Goal: Task Accomplishment & Management: Manage account settings

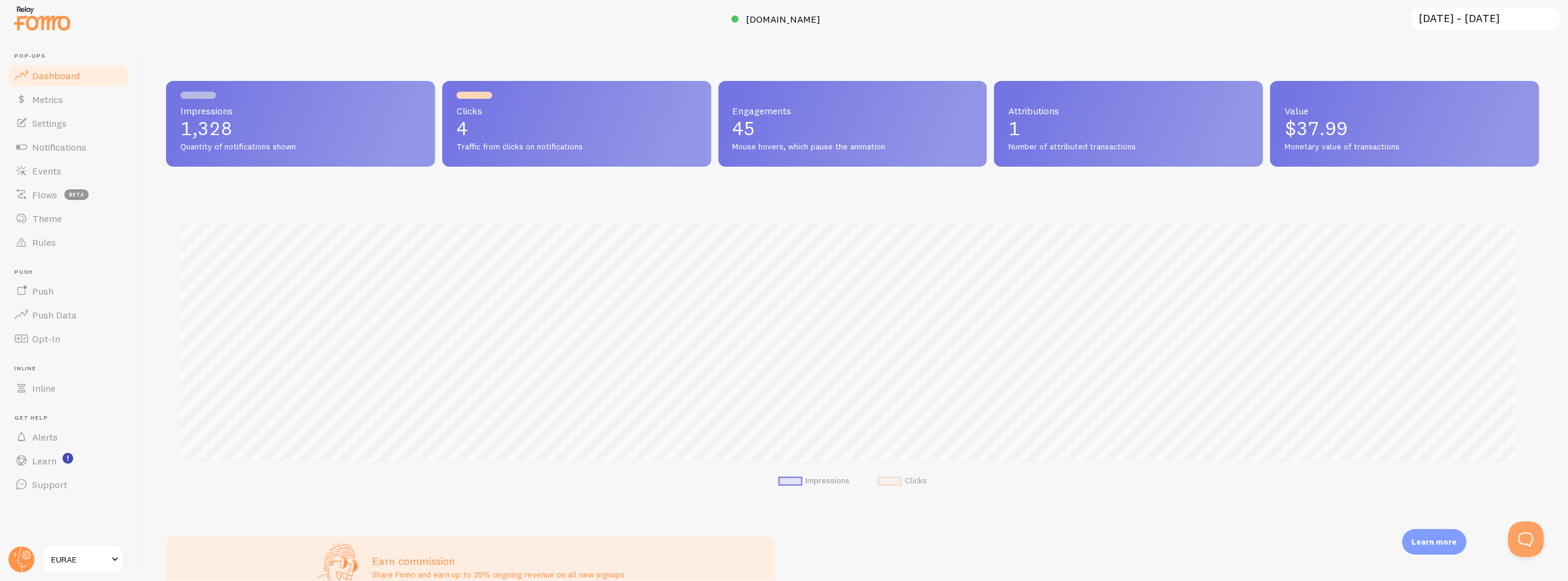
scroll to position [312, 1364]
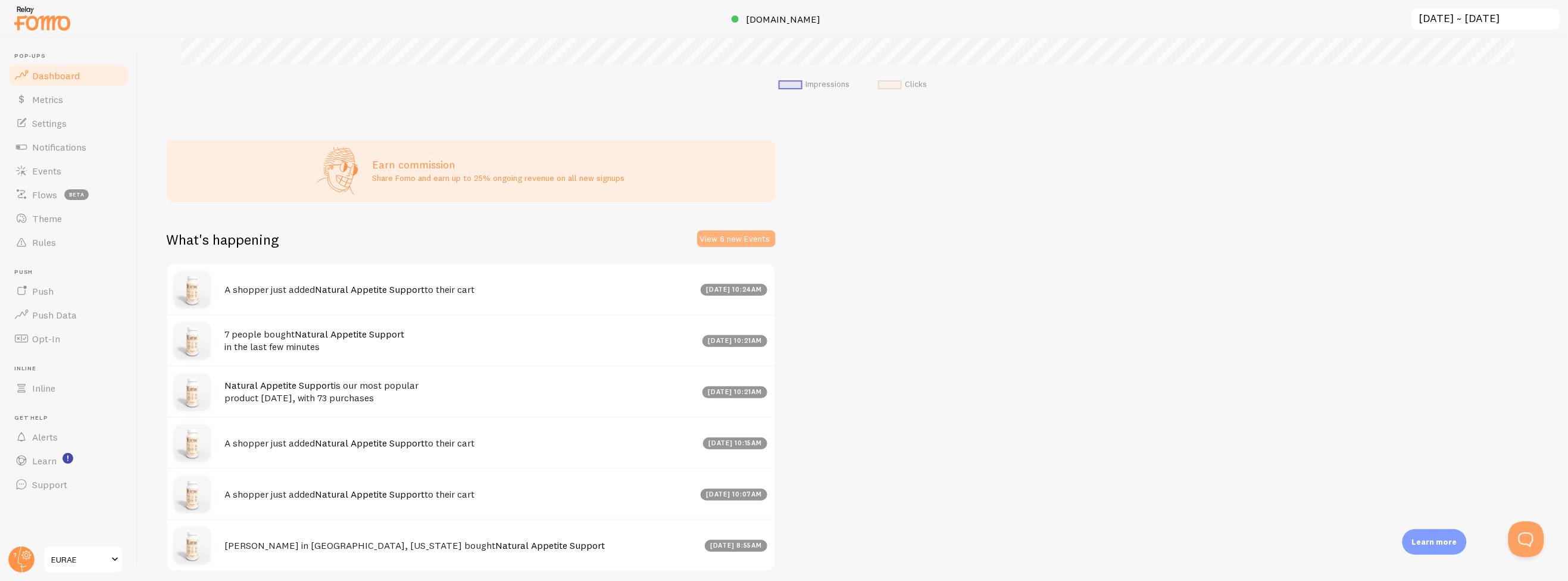
click at [720, 237] on button "View 6 new Events" at bounding box center [736, 239] width 78 height 17
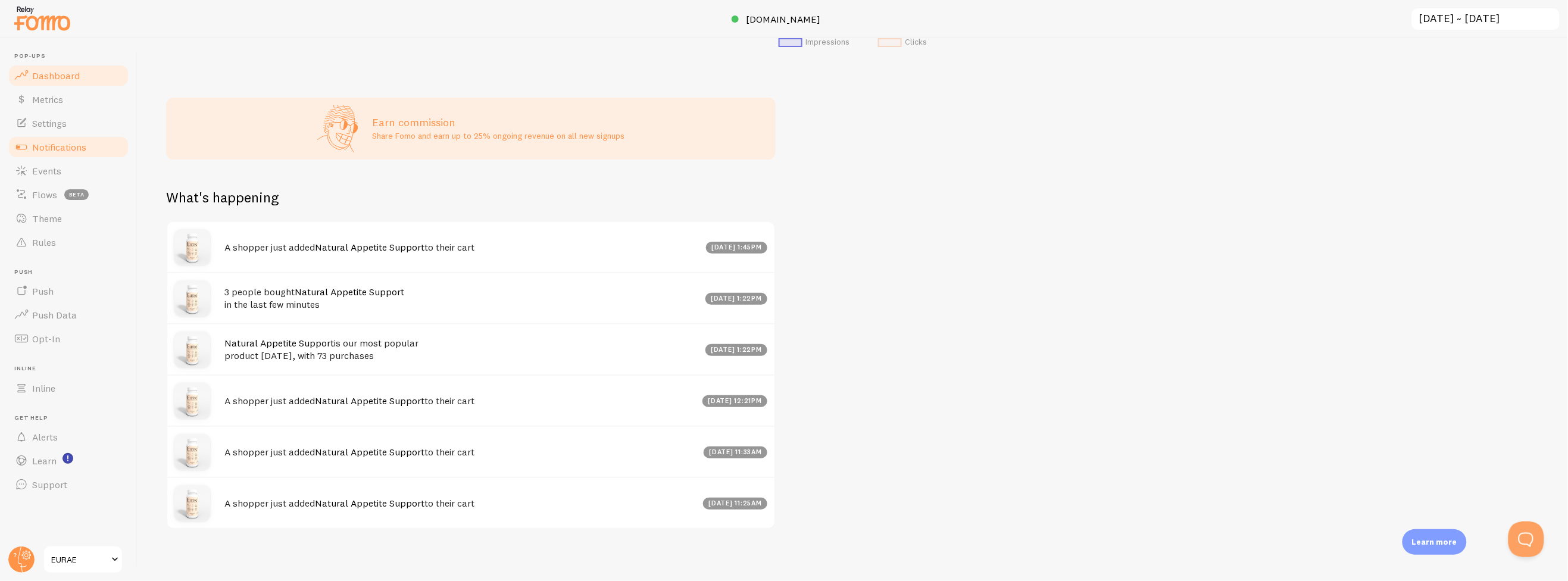
scroll to position [307, 0]
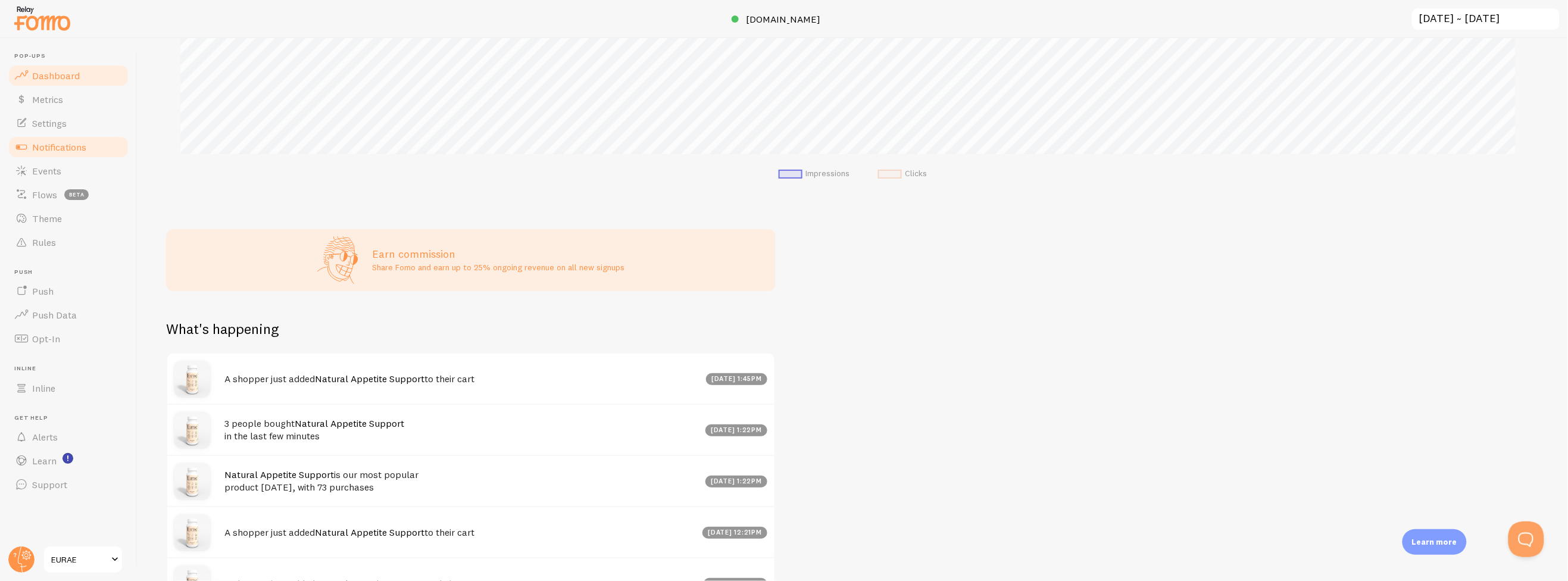
click at [75, 148] on span "Notifications" at bounding box center [59, 147] width 54 height 12
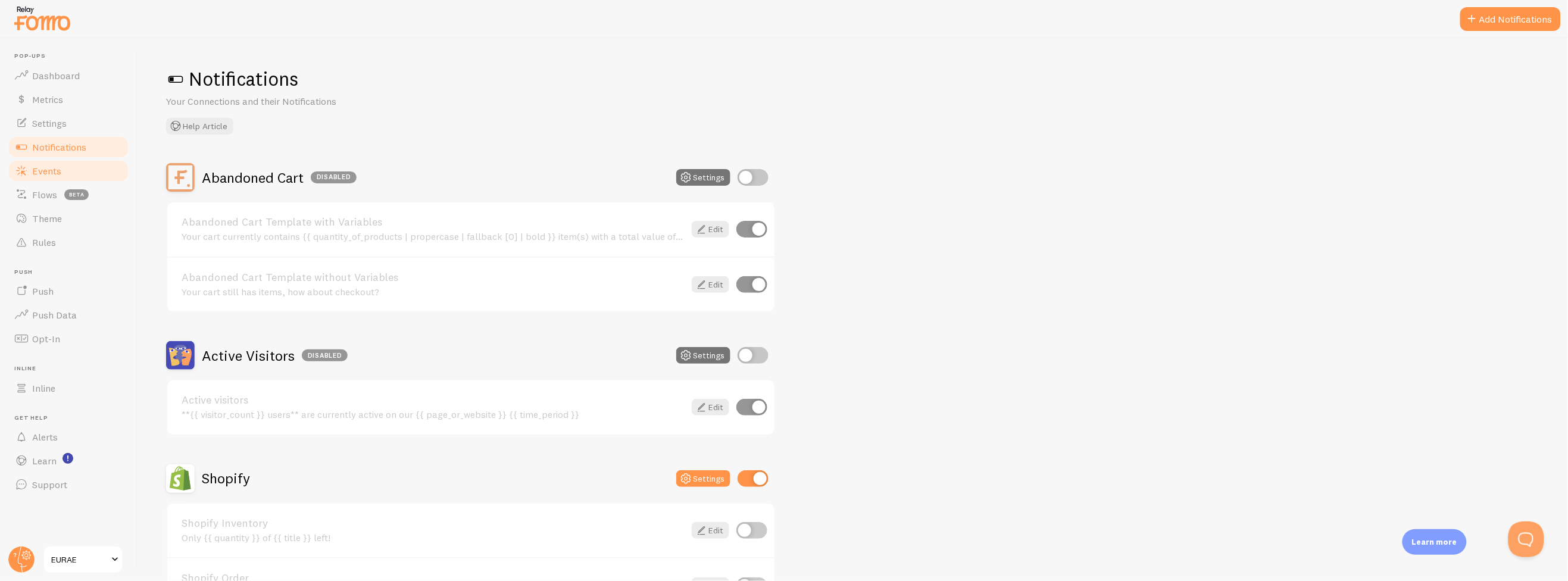
click at [78, 177] on link "Events" at bounding box center [68, 171] width 122 height 24
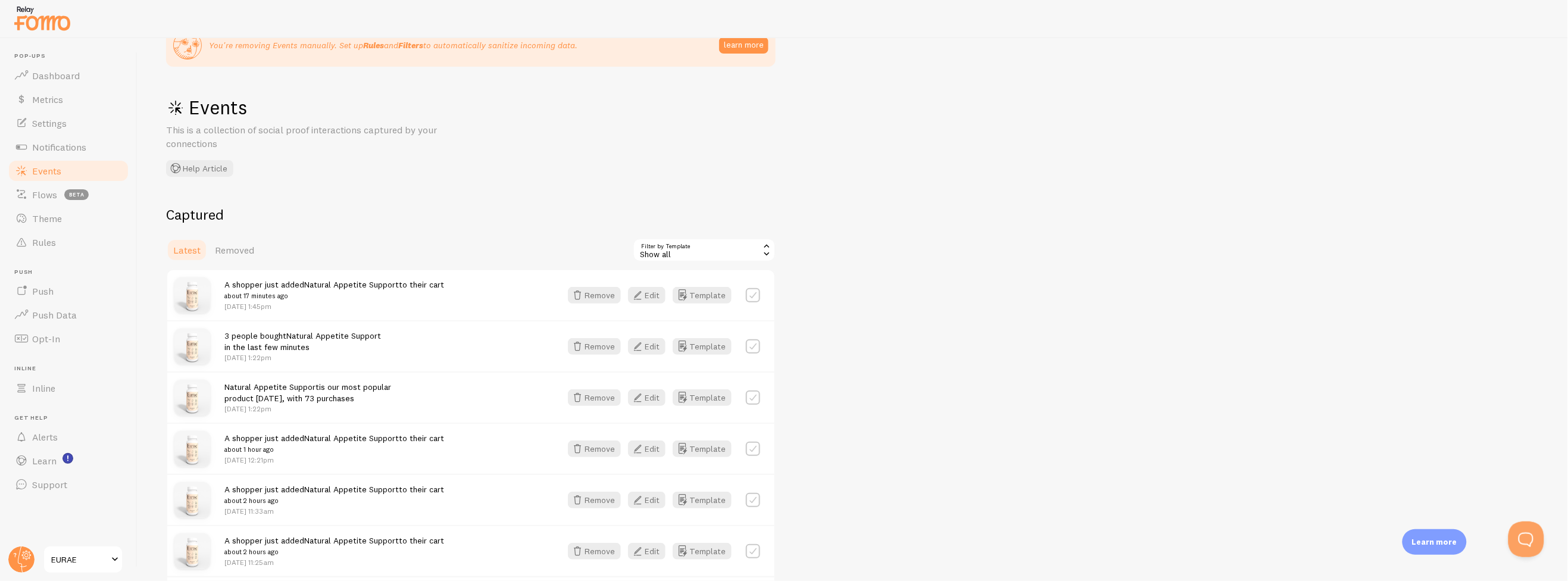
scroll to position [66, 0]
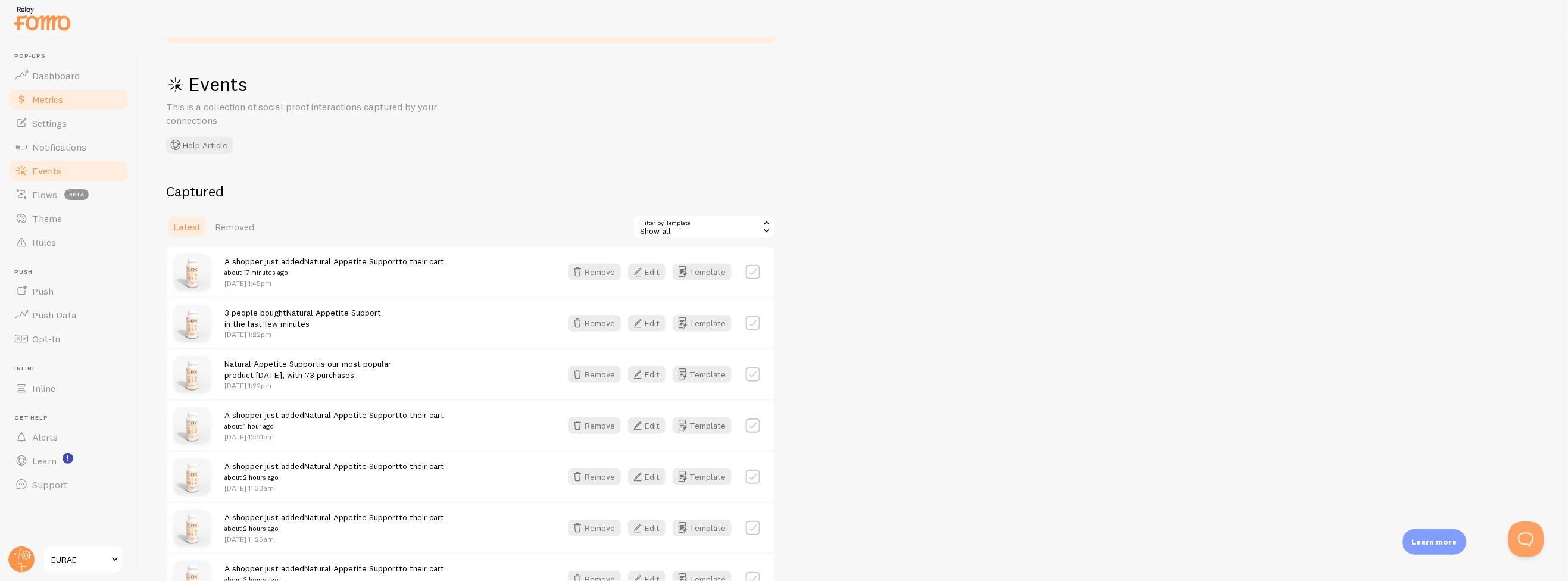
click at [89, 92] on link "Metrics" at bounding box center [68, 99] width 122 height 24
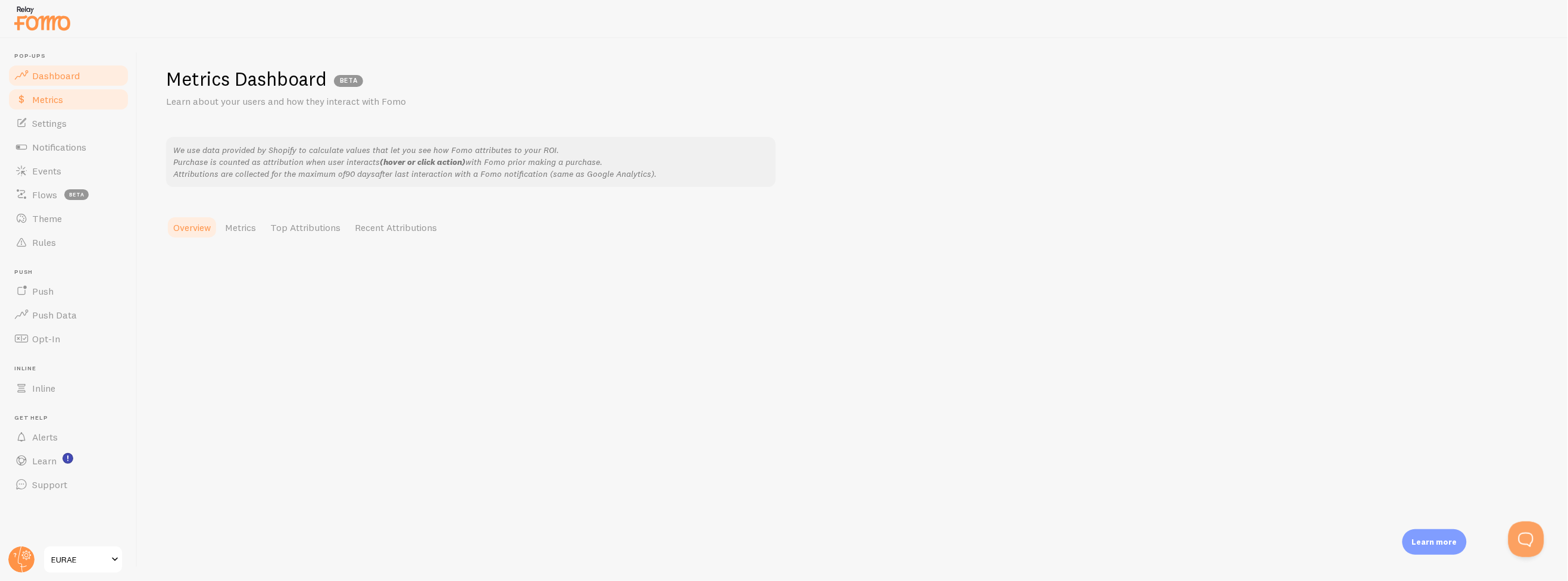
click at [87, 75] on link "Dashboard" at bounding box center [68, 75] width 122 height 24
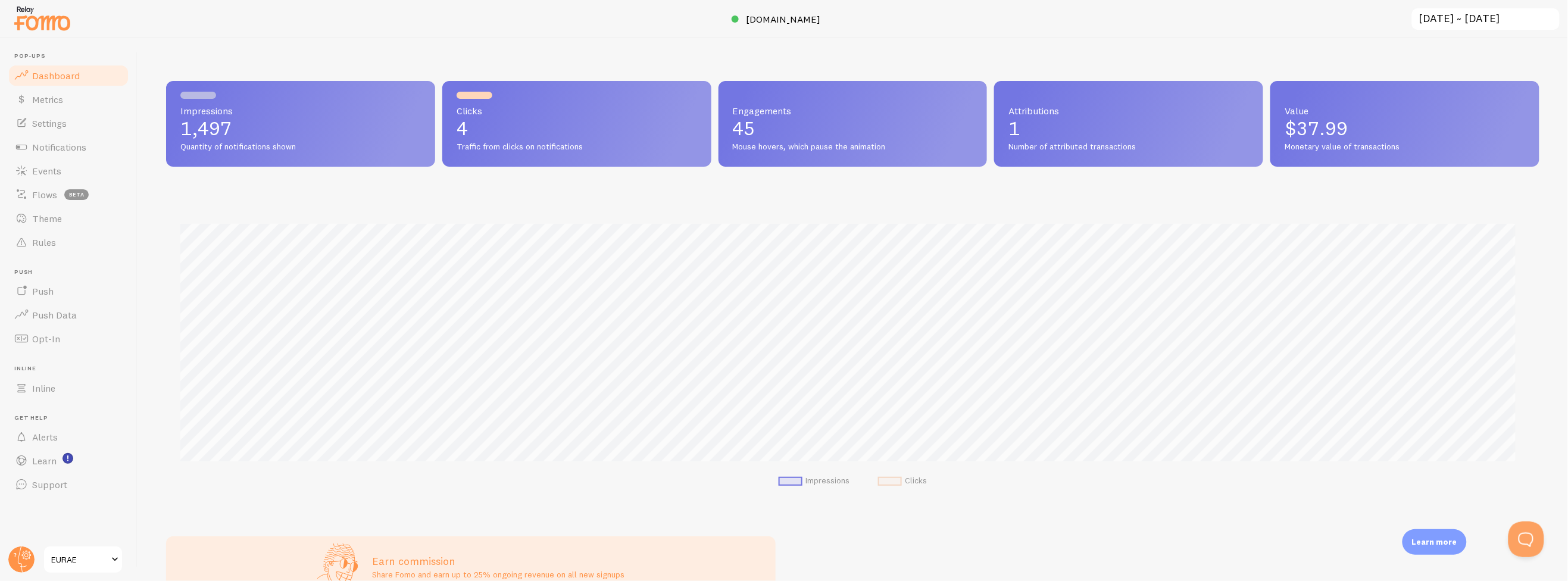
scroll to position [312, 1364]
click at [88, 145] on link "Notifications" at bounding box center [68, 147] width 122 height 24
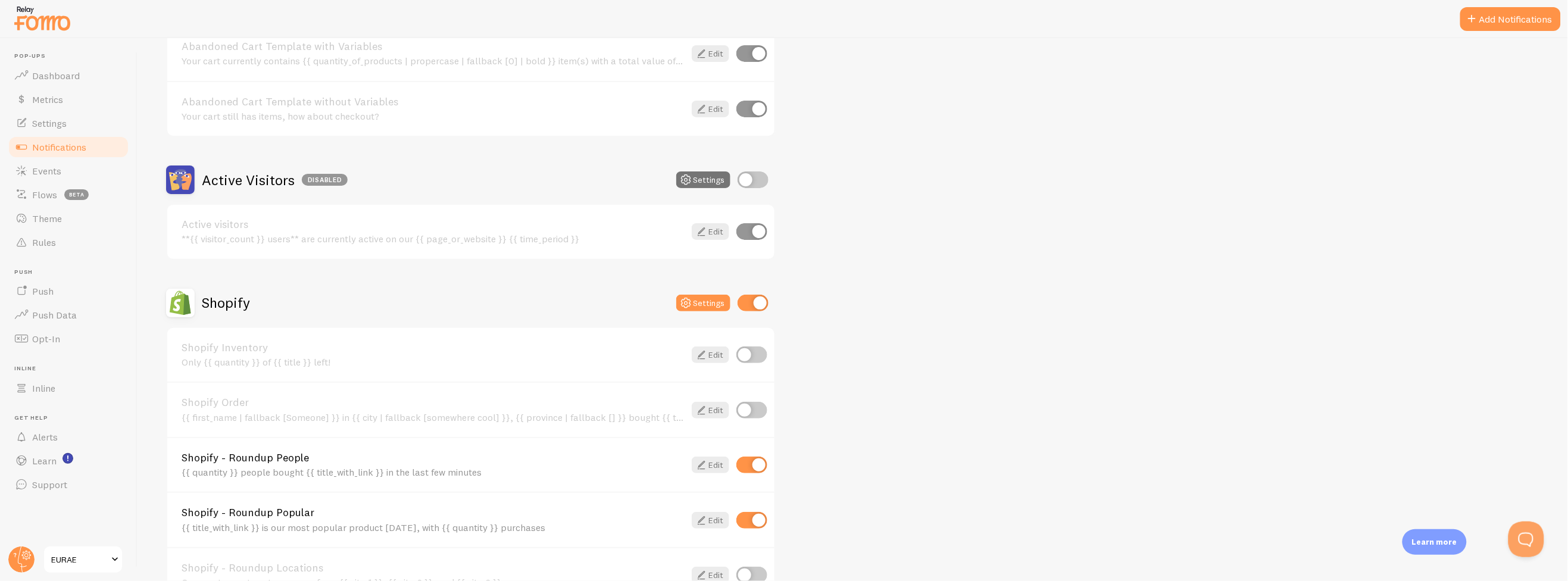
scroll to position [396, 0]
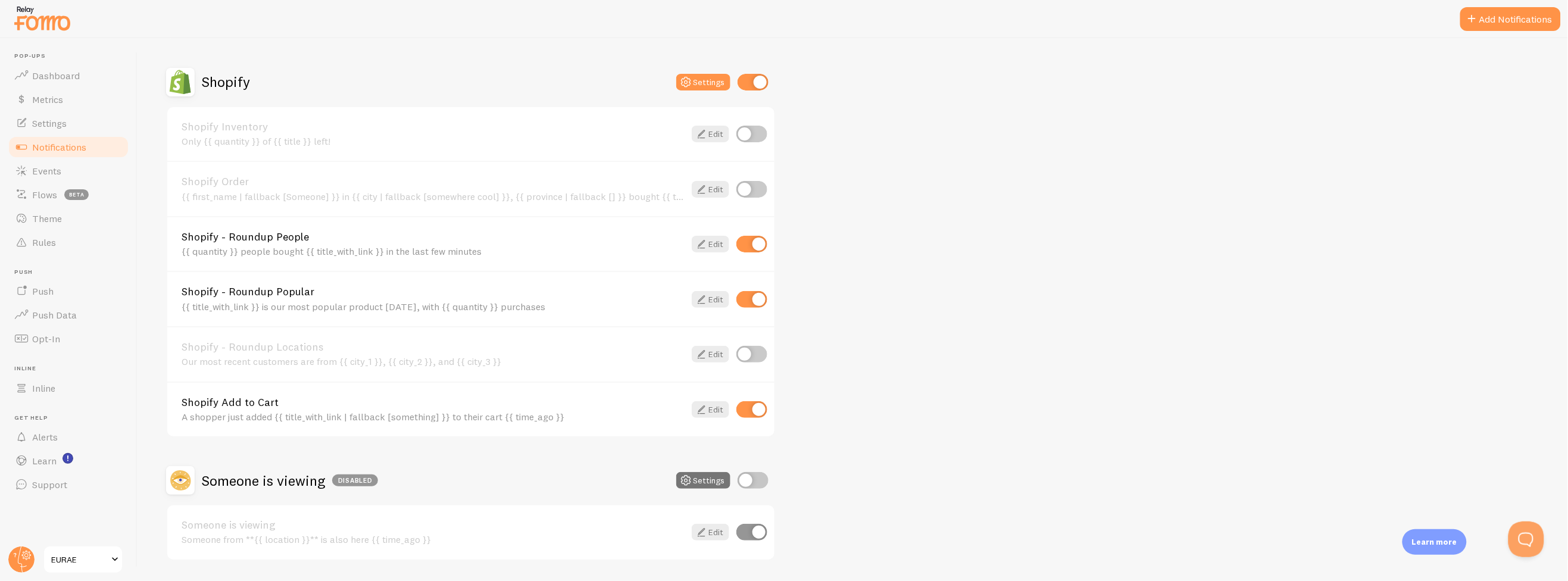
click at [758, 406] on input "checkbox" at bounding box center [751, 410] width 31 height 17
checkbox input "false"
click at [758, 190] on input "checkbox" at bounding box center [751, 189] width 31 height 17
checkbox input "true"
